Goal: Task Accomplishment & Management: Manage account settings

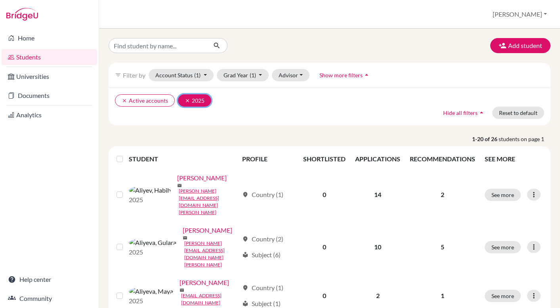
click at [185, 100] on icon "clear" at bounding box center [188, 101] width 6 height 6
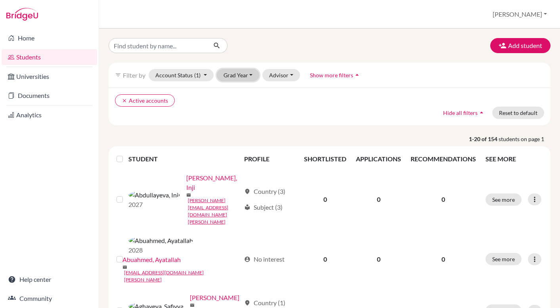
click at [245, 75] on button "Grad Year" at bounding box center [238, 75] width 43 height 12
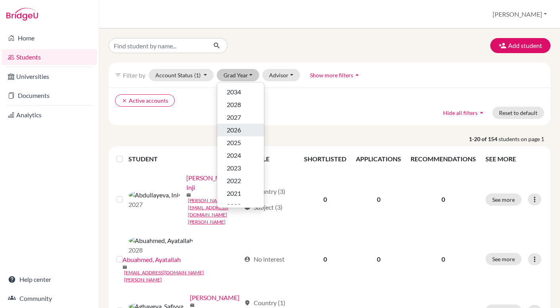
click at [239, 132] on span "2026" at bounding box center [234, 130] width 14 height 10
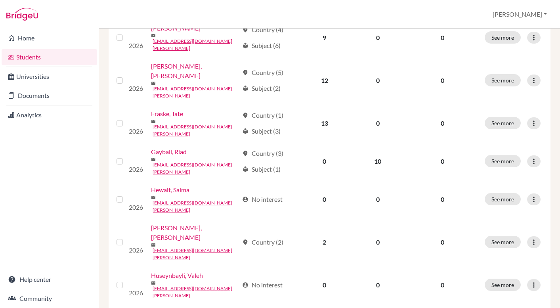
scroll to position [333, 0]
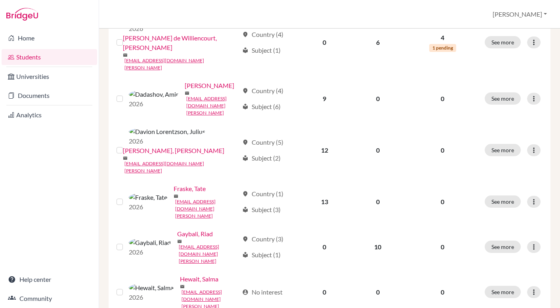
click at [0, 0] on input "checkbox" at bounding box center [0, 0] width 0 height 0
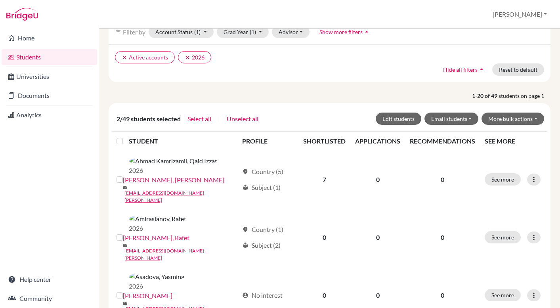
scroll to position [0, 0]
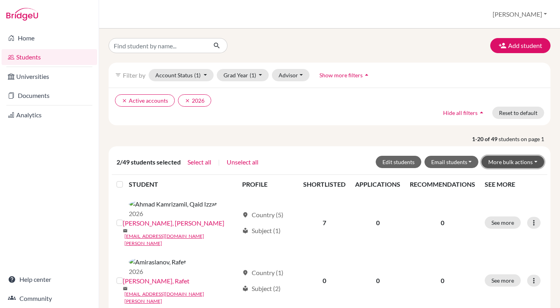
click at [516, 156] on button "More bulk actions" at bounding box center [513, 162] width 63 height 12
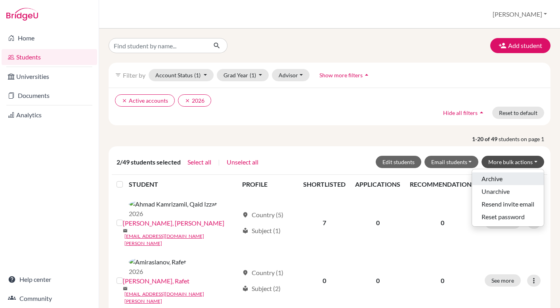
click at [490, 172] on button "Archive" at bounding box center [508, 178] width 72 height 13
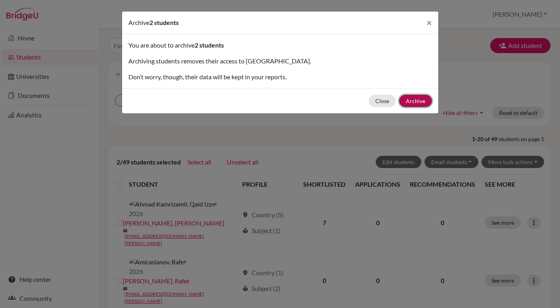
click at [419, 99] on button "Archive" at bounding box center [415, 101] width 33 height 12
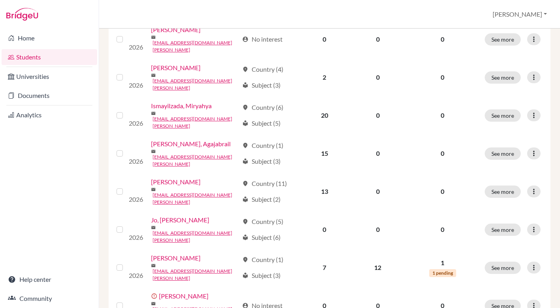
scroll to position [627, 0]
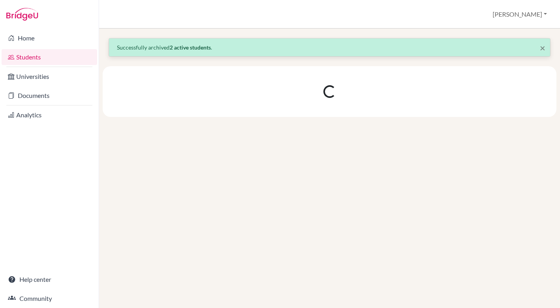
scroll to position [0, 0]
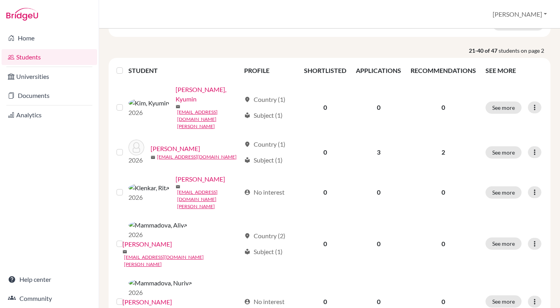
scroll to position [115, 0]
